Goal: Task Accomplishment & Management: Manage account settings

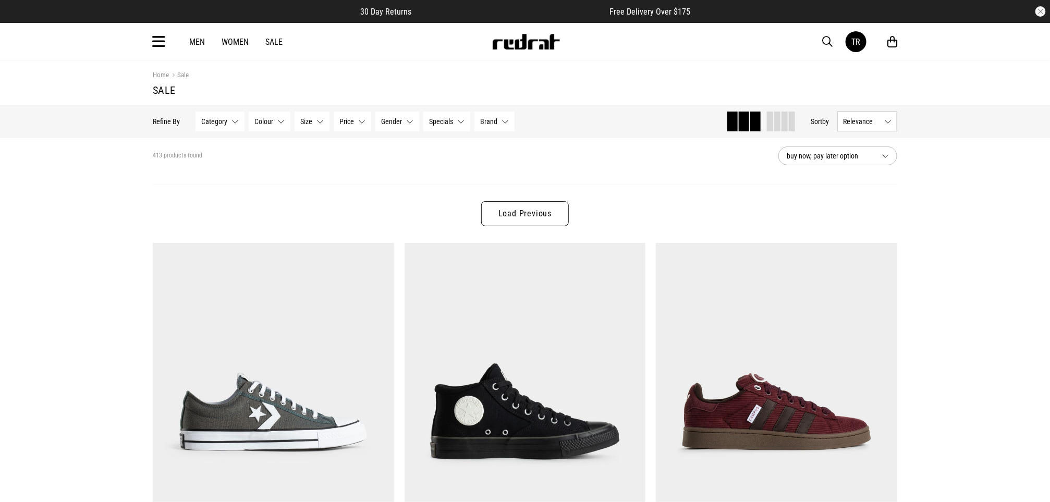
click at [271, 37] on link "Sale" at bounding box center [273, 42] width 17 height 10
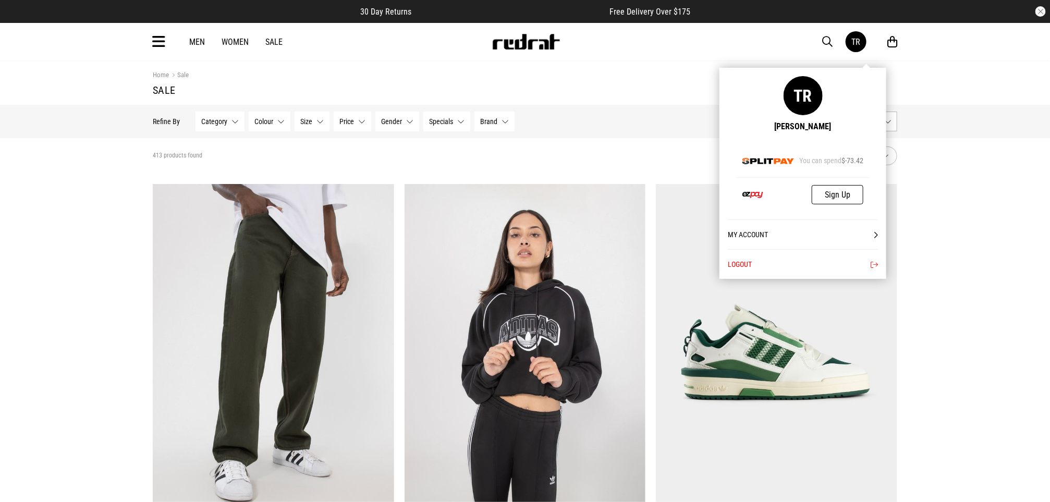
click at [857, 47] on link "TR" at bounding box center [856, 41] width 21 height 21
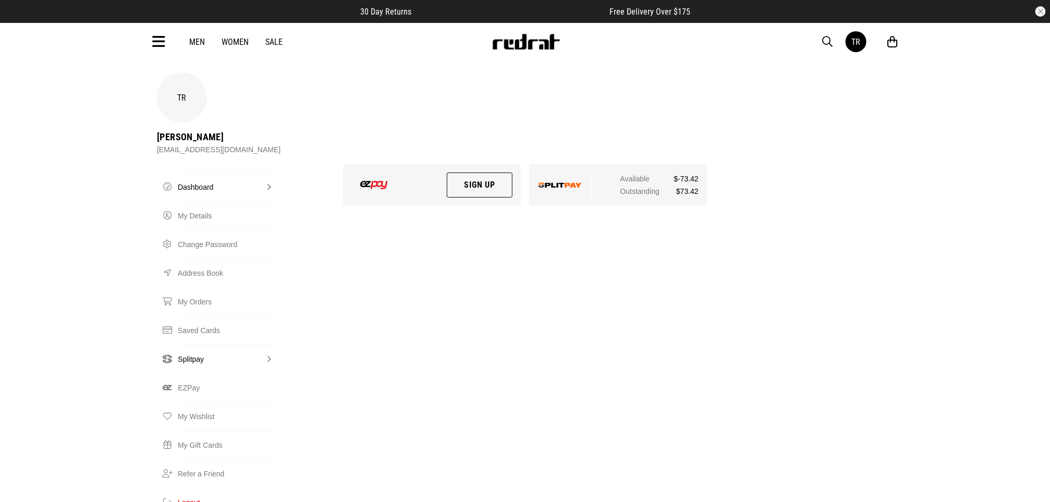
click at [188, 345] on link "Splitpay" at bounding box center [226, 359] width 97 height 29
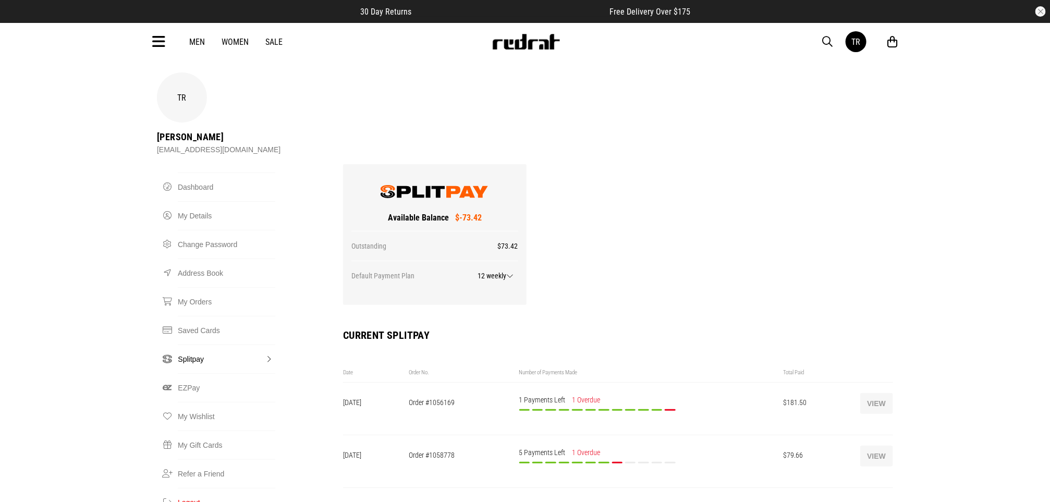
click at [872, 393] on button "View" at bounding box center [876, 403] width 33 height 21
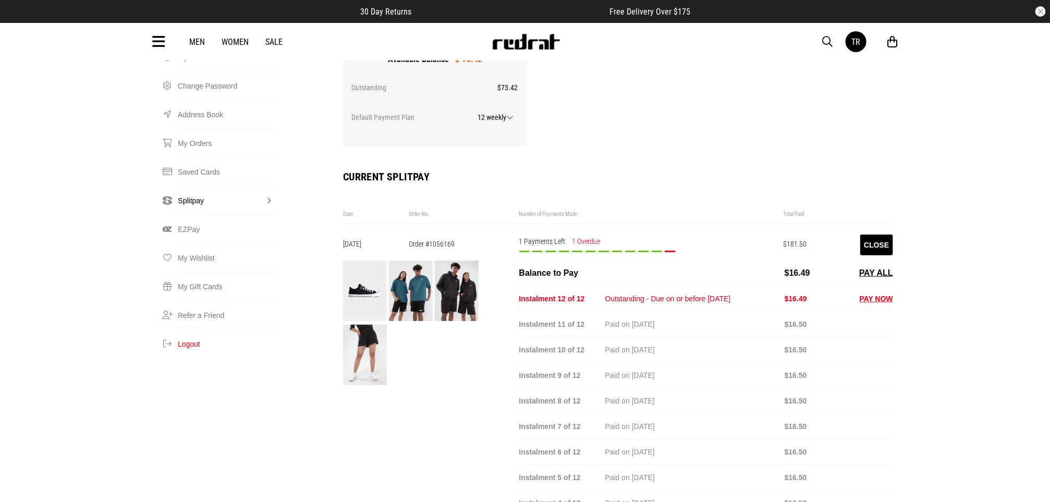
scroll to position [156, 0]
